Goal: Navigation & Orientation: Understand site structure

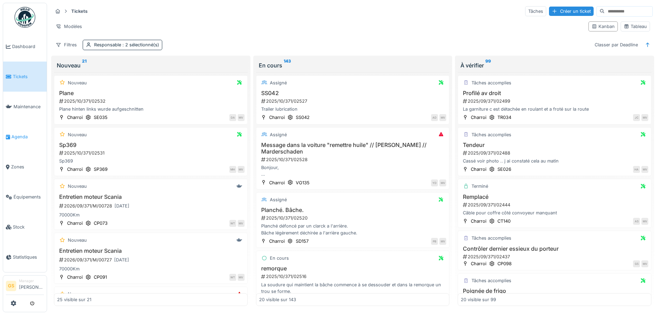
click at [18, 135] on span "Agenda" at bounding box center [27, 137] width 33 height 7
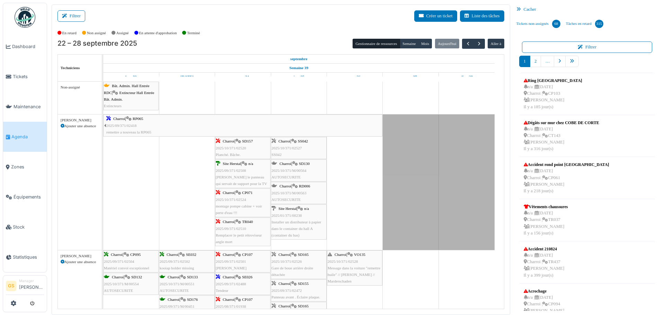
click at [19, 134] on span "Agenda" at bounding box center [27, 137] width 33 height 7
click at [20, 194] on span "Équipements" at bounding box center [28, 197] width 30 height 7
click at [15, 164] on span "Zones" at bounding box center [27, 167] width 33 height 7
click at [19, 194] on span "Équipements" at bounding box center [28, 197] width 30 height 7
